Goal: Task Accomplishment & Management: Complete application form

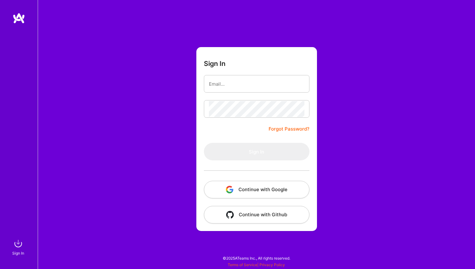
click at [261, 191] on button "Continue with Google" at bounding box center [257, 190] width 106 height 18
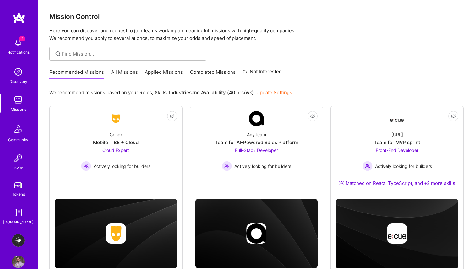
click at [331, 47] on div at bounding box center [256, 54] width 437 height 14
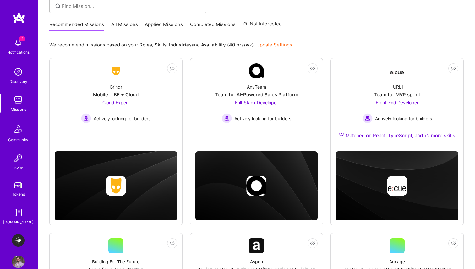
scroll to position [49, 0]
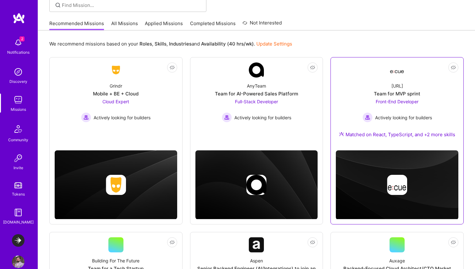
click at [388, 96] on div "Team for MVP sprint" at bounding box center [397, 94] width 47 height 7
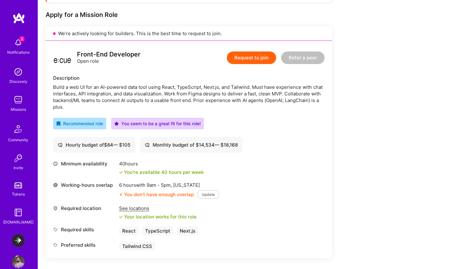
scroll to position [141, 0]
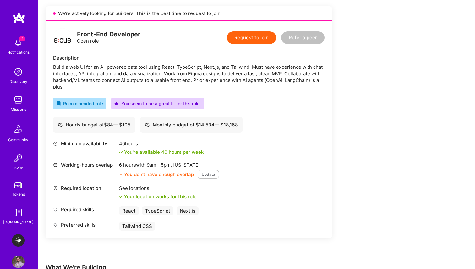
click at [254, 37] on button "Request to join" at bounding box center [251, 37] width 49 height 13
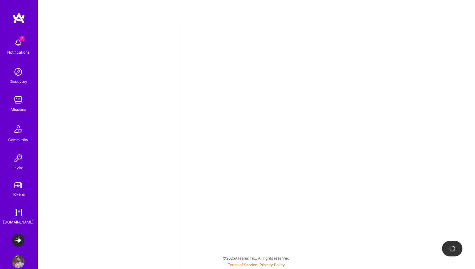
select select "CA"
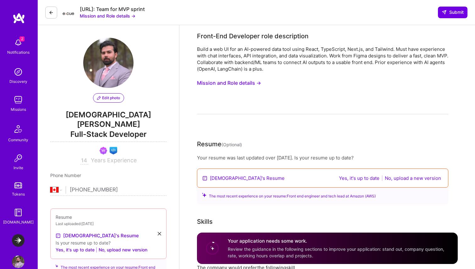
click at [253, 82] on button "Mission and Role details →" at bounding box center [229, 83] width 64 height 12
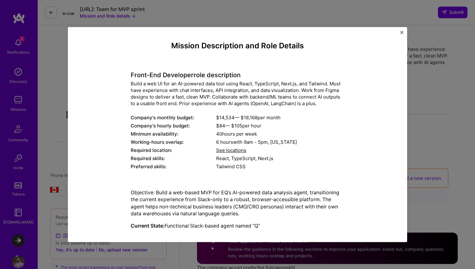
click at [172, 76] on h4 "Front-End Developer role description" at bounding box center [238, 75] width 214 height 8
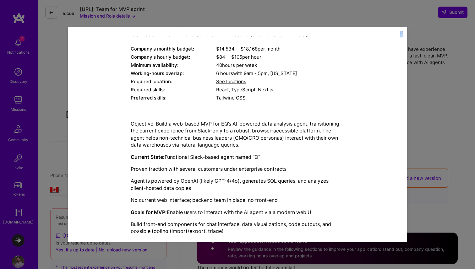
scroll to position [160, 0]
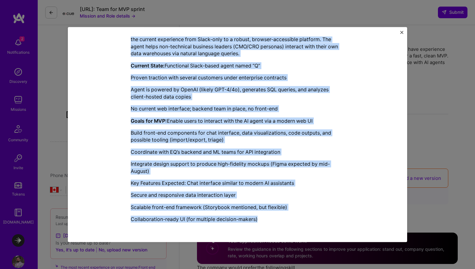
drag, startPoint x: 172, startPoint y: 76, endPoint x: 252, endPoint y: 222, distance: 166.5
click at [252, 222] on div "Mission Description and Role Details Front-End Developer role description Build…" at bounding box center [238, 54] width 214 height 347
copy div "Lorem-Ips Dolorsita cons adipiscinge Seddo e tem IN utl et DO-magnaal enim admi…"
click at [401, 31] on img "Close" at bounding box center [402, 32] width 3 height 3
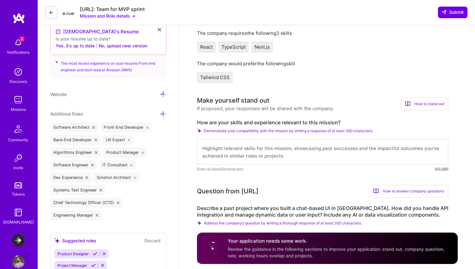
scroll to position [205, 0]
click at [263, 118] on div "Make yourself stand out If proposed, your responses will be shared with the com…" at bounding box center [323, 134] width 252 height 77
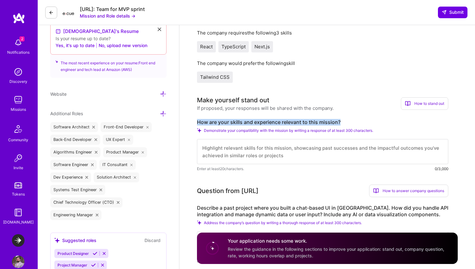
click at [263, 118] on div "Make yourself stand out If proposed, your responses will be shared with the com…" at bounding box center [323, 134] width 252 height 77
copy label "How are your skills and experience relevant to this mission?"
click at [276, 145] on textarea at bounding box center [323, 151] width 252 height 25
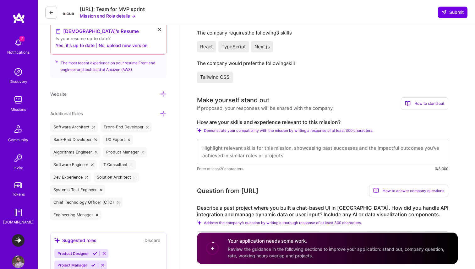
paste textarea "L’ip dolor sit amet con adipi elitsedd eiusmodt incididun utlab etdoloremag, al…"
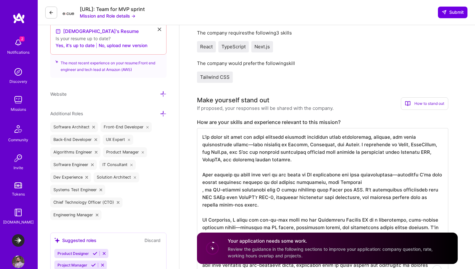
scroll to position [211, 0]
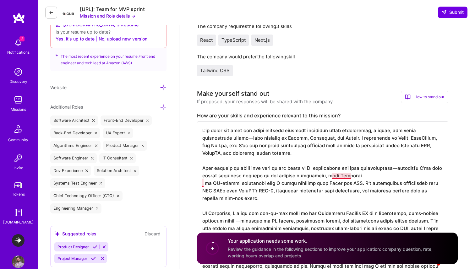
click at [339, 176] on textarea "To enrich screen reader interactions, please activate Accessibility in Grammarl…" at bounding box center [323, 198] width 252 height 153
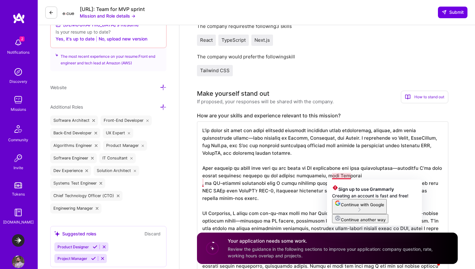
click at [339, 176] on textarea "To enrich screen reader interactions, please activate Accessibility in Grammarl…" at bounding box center [323, 198] width 252 height 153
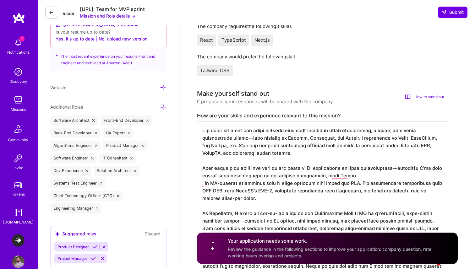
scroll to position [1, 0]
click at [202, 183] on textarea "To enrich screen reader interactions, please activate Accessibility in Grammarl…" at bounding box center [323, 198] width 252 height 153
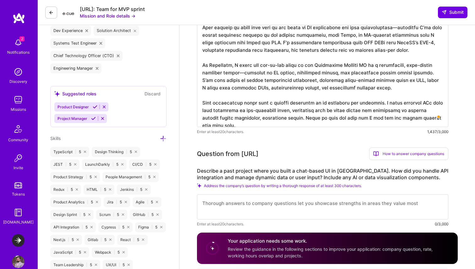
scroll to position [417, 0]
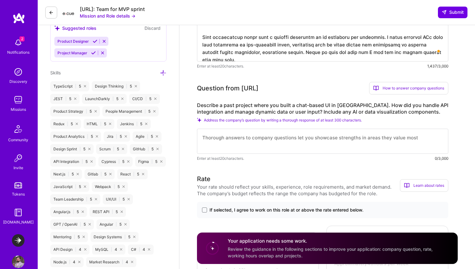
type textarea "L’ip dolor sit amet con adipi elitsedd eiusmodt incididun utlab etdoloremag, al…"
click at [281, 107] on label "Describe a past project where you built a chat-based UI in [GEOGRAPHIC_DATA]. H…" at bounding box center [323, 108] width 252 height 13
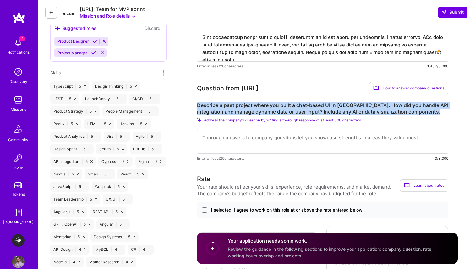
click at [281, 107] on label "Describe a past project where you built a chat-based UI in [GEOGRAPHIC_DATA]. H…" at bounding box center [323, 108] width 252 height 13
copy label "Describe a past project where you built a chat-based UI in [GEOGRAPHIC_DATA]. H…"
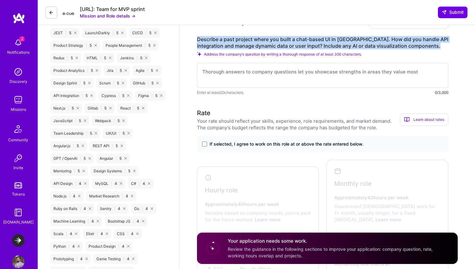
scroll to position [484, 0]
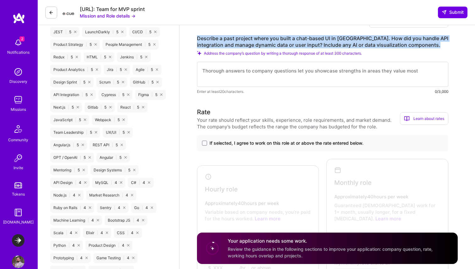
click at [326, 44] on label "Describe a past project where you built a chat-based UI in [GEOGRAPHIC_DATA]. H…" at bounding box center [323, 41] width 252 height 13
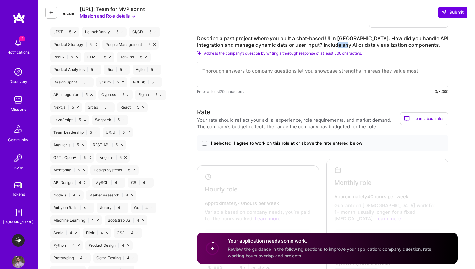
click at [326, 44] on label "Describe a past project where you built a chat-based UI in [GEOGRAPHIC_DATA]. H…" at bounding box center [323, 41] width 252 height 13
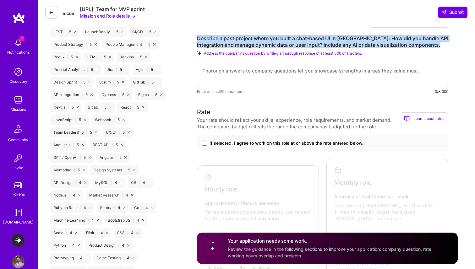
click at [326, 44] on label "Describe a past project where you built a chat-based UI in [GEOGRAPHIC_DATA]. H…" at bounding box center [323, 41] width 252 height 13
click at [263, 77] on textarea at bounding box center [323, 74] width 252 height 25
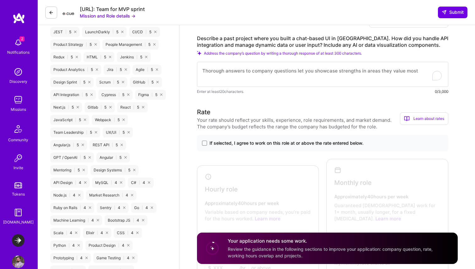
paste textarea "L’ip dolors am cons-adipi elitseddoe te inc utla—etdo magnaal en Admini, venia …"
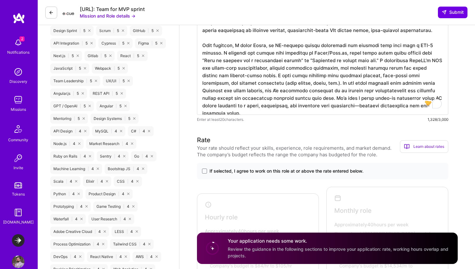
scroll to position [636, 0]
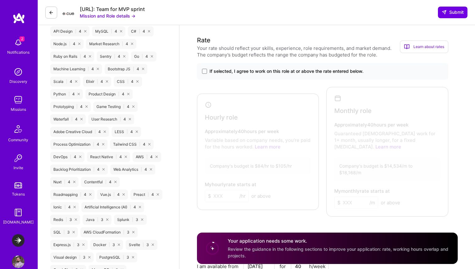
type textarea "L’ip dolors am cons-adipi elitseddoe te inc utla—etdo magnaal en Admini, venia …"
click at [255, 71] on span "If selected, I agree to work on this role at or above the rate entered below." at bounding box center [287, 71] width 154 height 6
click at [0, 0] on input "If selected, I agree to work on this role at or above the rate entered below." at bounding box center [0, 0] width 0 height 0
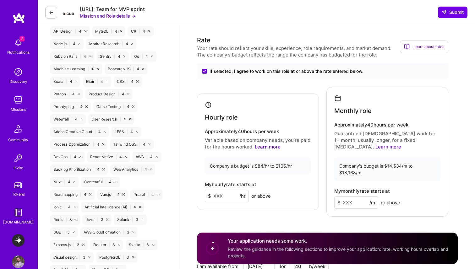
scroll to position [667, 0]
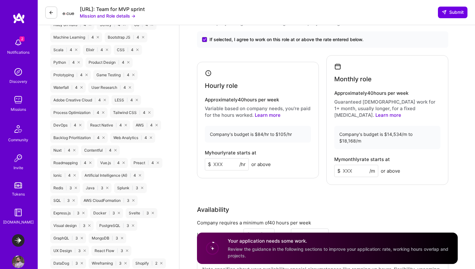
click at [353, 165] on input at bounding box center [357, 171] width 44 height 12
type input "17500"
click at [396, 171] on div "Monthly role Approximately 40 hours per week Guaranteed [DEMOGRAPHIC_DATA] work…" at bounding box center [388, 120] width 122 height 130
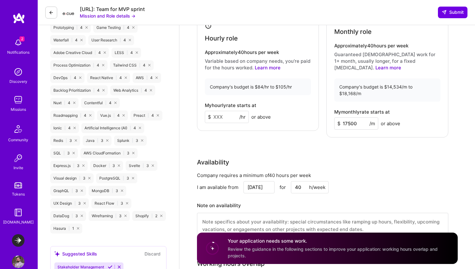
click at [417, 119] on div "Monthly role Approximately 40 hours per week Guaranteed [DEMOGRAPHIC_DATA] work…" at bounding box center [388, 73] width 122 height 130
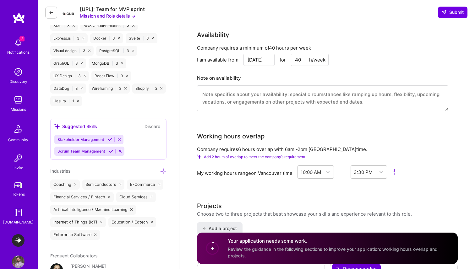
scroll to position [844, 0]
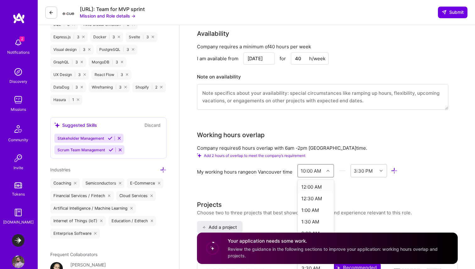
click at [319, 168] on div "10:00 AM" at bounding box center [311, 171] width 20 height 7
click at [312, 197] on div "6:00 AM" at bounding box center [316, 203] width 37 height 12
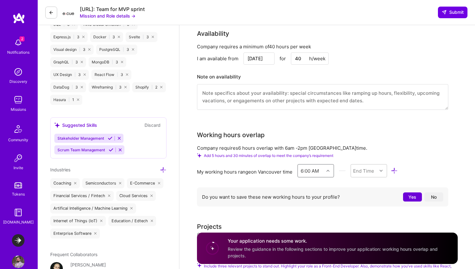
click at [305, 168] on div "6:00 AM" at bounding box center [310, 171] width 18 height 7
click at [311, 198] on div "8:00 AM" at bounding box center [316, 204] width 37 height 12
click at [367, 168] on div "End Time" at bounding box center [363, 171] width 21 height 7
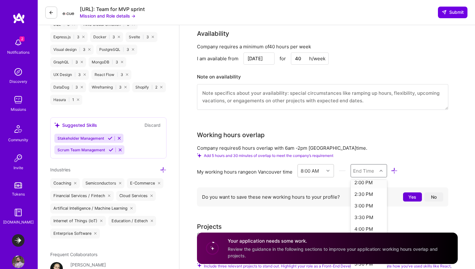
click at [366, 177] on div "2:00 PM" at bounding box center [369, 183] width 37 height 12
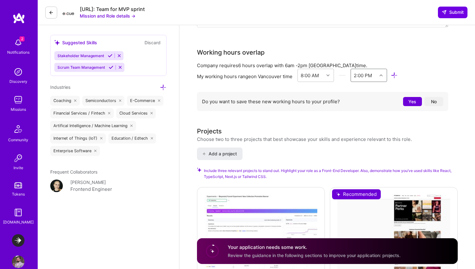
scroll to position [928, 0]
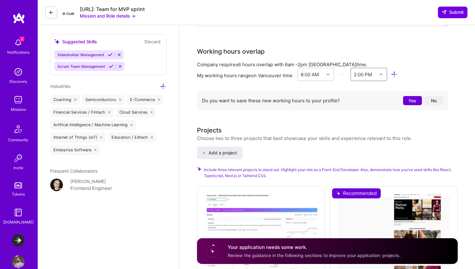
click at [437, 96] on button "No" at bounding box center [434, 100] width 19 height 9
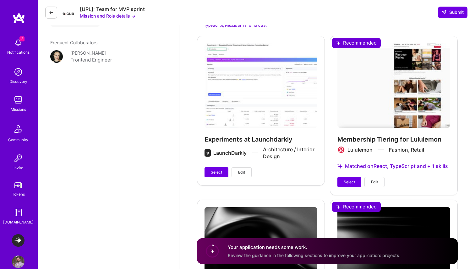
scroll to position [1058, 0]
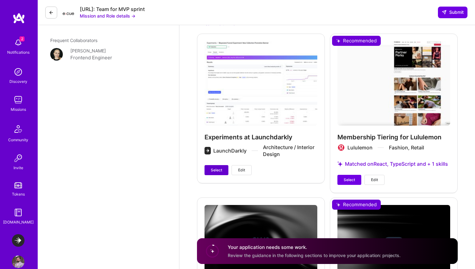
click at [218, 168] on span "Select" at bounding box center [216, 171] width 11 height 6
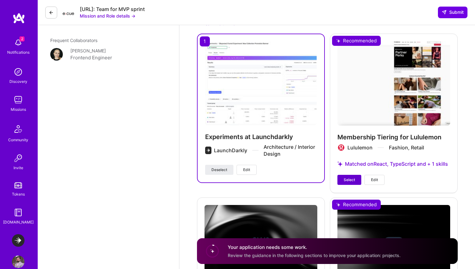
click at [351, 177] on span "Select" at bounding box center [349, 180] width 11 height 6
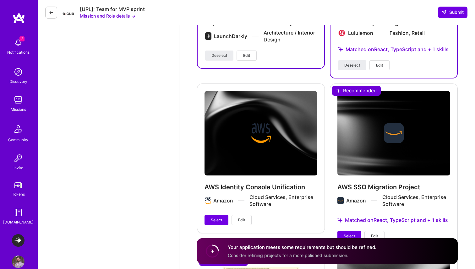
scroll to position [1174, 0]
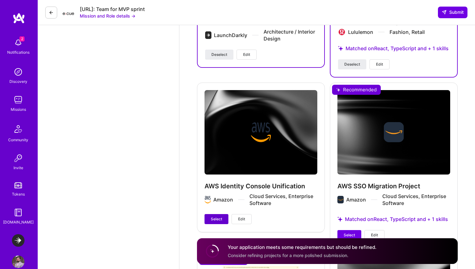
click at [214, 217] on span "Select" at bounding box center [216, 220] width 11 height 6
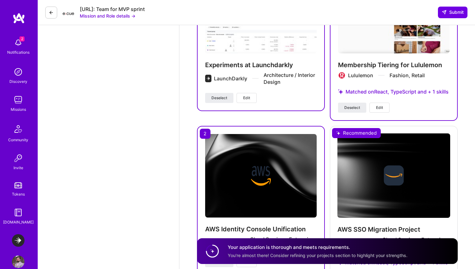
scroll to position [1125, 0]
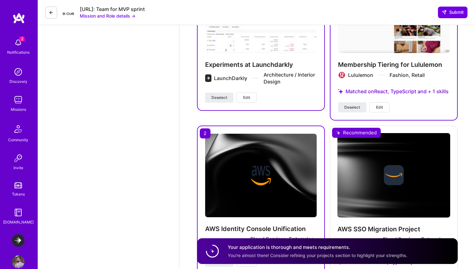
click at [384, 102] on button "Edit" at bounding box center [380, 107] width 20 height 10
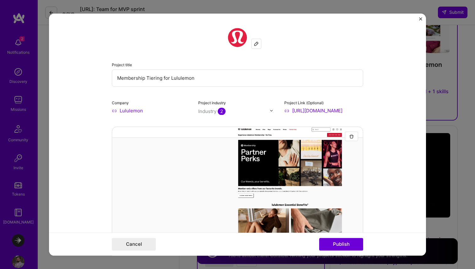
scroll to position [1, 0]
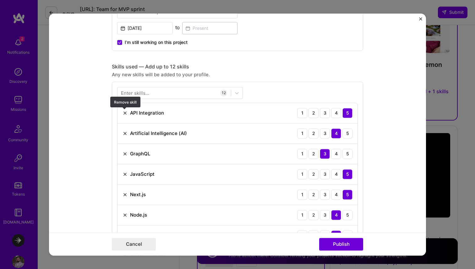
click at [125, 114] on img at bounding box center [125, 113] width 5 height 5
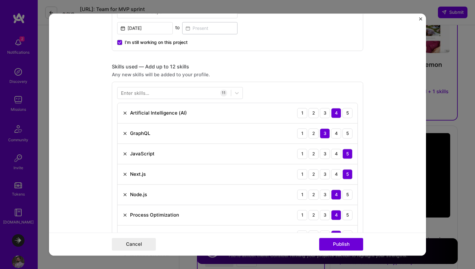
click at [140, 91] on div "Enter skills..." at bounding box center [135, 93] width 28 height 7
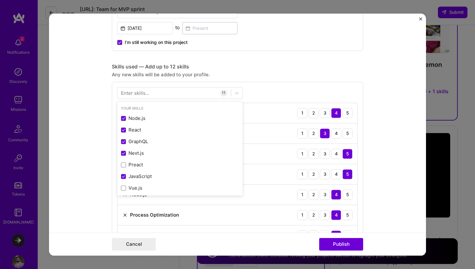
click at [140, 91] on div "Enter skills..." at bounding box center [135, 93] width 28 height 7
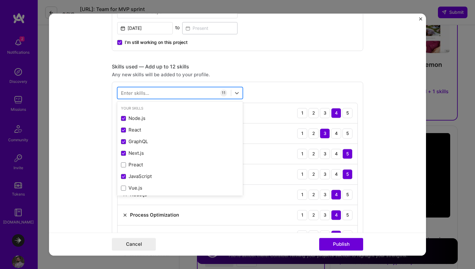
click at [147, 97] on div at bounding box center [175, 93] width 114 height 10
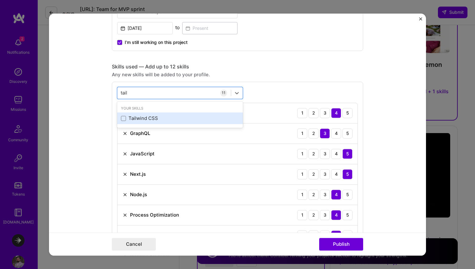
click at [139, 120] on div "Tailwind CSS" at bounding box center [180, 118] width 118 height 7
type input "tail"
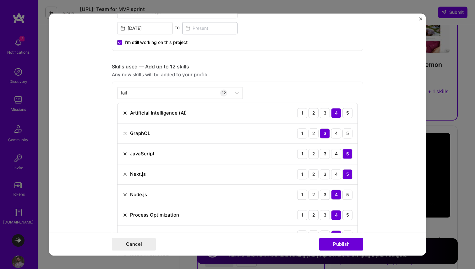
click at [309, 76] on div "Any new skills will be added to your profile." at bounding box center [238, 74] width 252 height 7
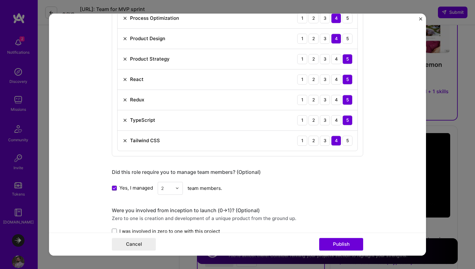
scroll to position [584, 0]
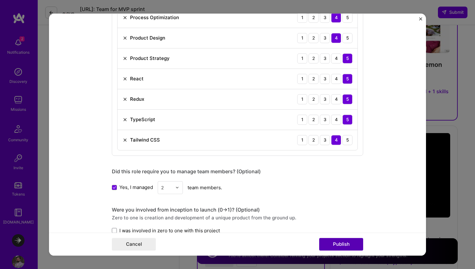
click at [341, 243] on button "Publish" at bounding box center [341, 244] width 44 height 13
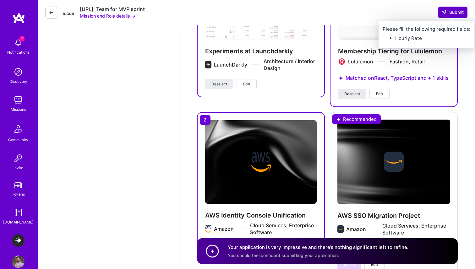
click at [455, 13] on span "Submit" at bounding box center [453, 12] width 22 height 6
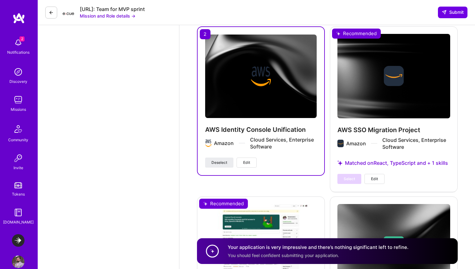
scroll to position [1345, 0]
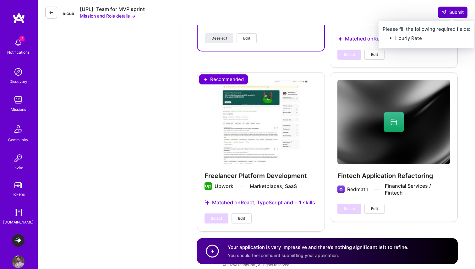
click at [456, 10] on span "Submit" at bounding box center [453, 12] width 22 height 6
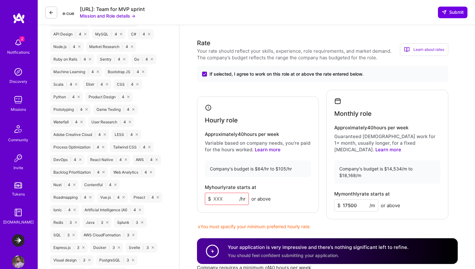
scroll to position [616, 0]
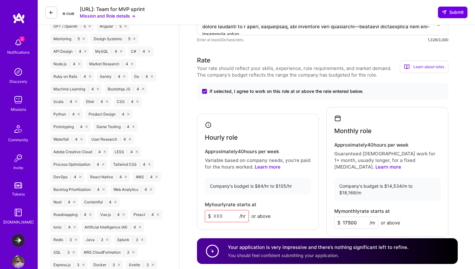
click at [383, 135] on div "Monthly role Approximately 40 hours per week Guaranteed [DEMOGRAPHIC_DATA] work…" at bounding box center [388, 172] width 122 height 130
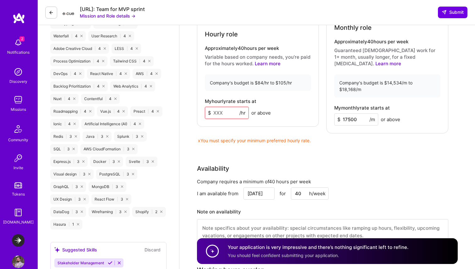
click at [227, 107] on input at bounding box center [227, 113] width 44 height 12
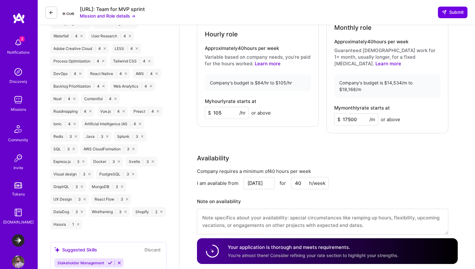
type input "105"
click at [274, 108] on div "My hourly rate starts at $ 105 /hr or above" at bounding box center [258, 109] width 106 height 20
click at [457, 13] on span "Submit" at bounding box center [453, 12] width 22 height 6
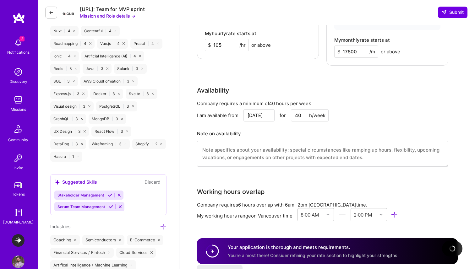
scroll to position [794, 0]
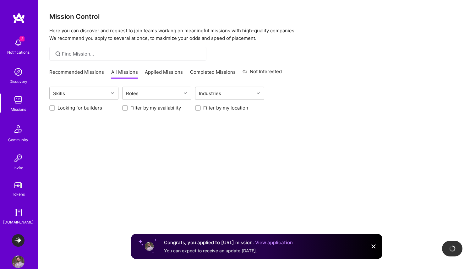
click at [317, 132] on div "Skills Roles Industries Looking for builders Filter by my availability Filter b…" at bounding box center [256, 187] width 437 height 216
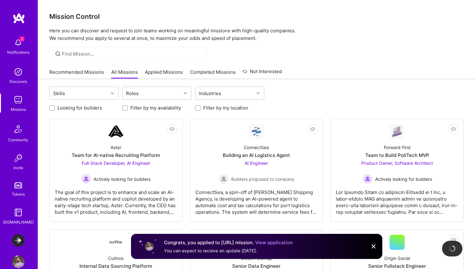
click at [19, 42] on img at bounding box center [18, 42] width 13 height 13
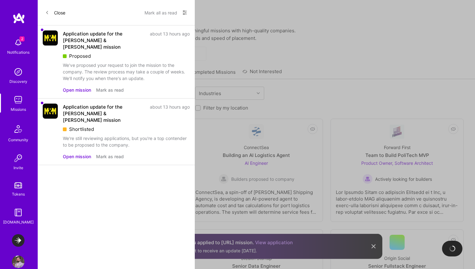
click at [71, 62] on div "We've proposed your request to join the mission to the company. The review proc…" at bounding box center [126, 72] width 127 height 20
